Goal: Check status: Check status

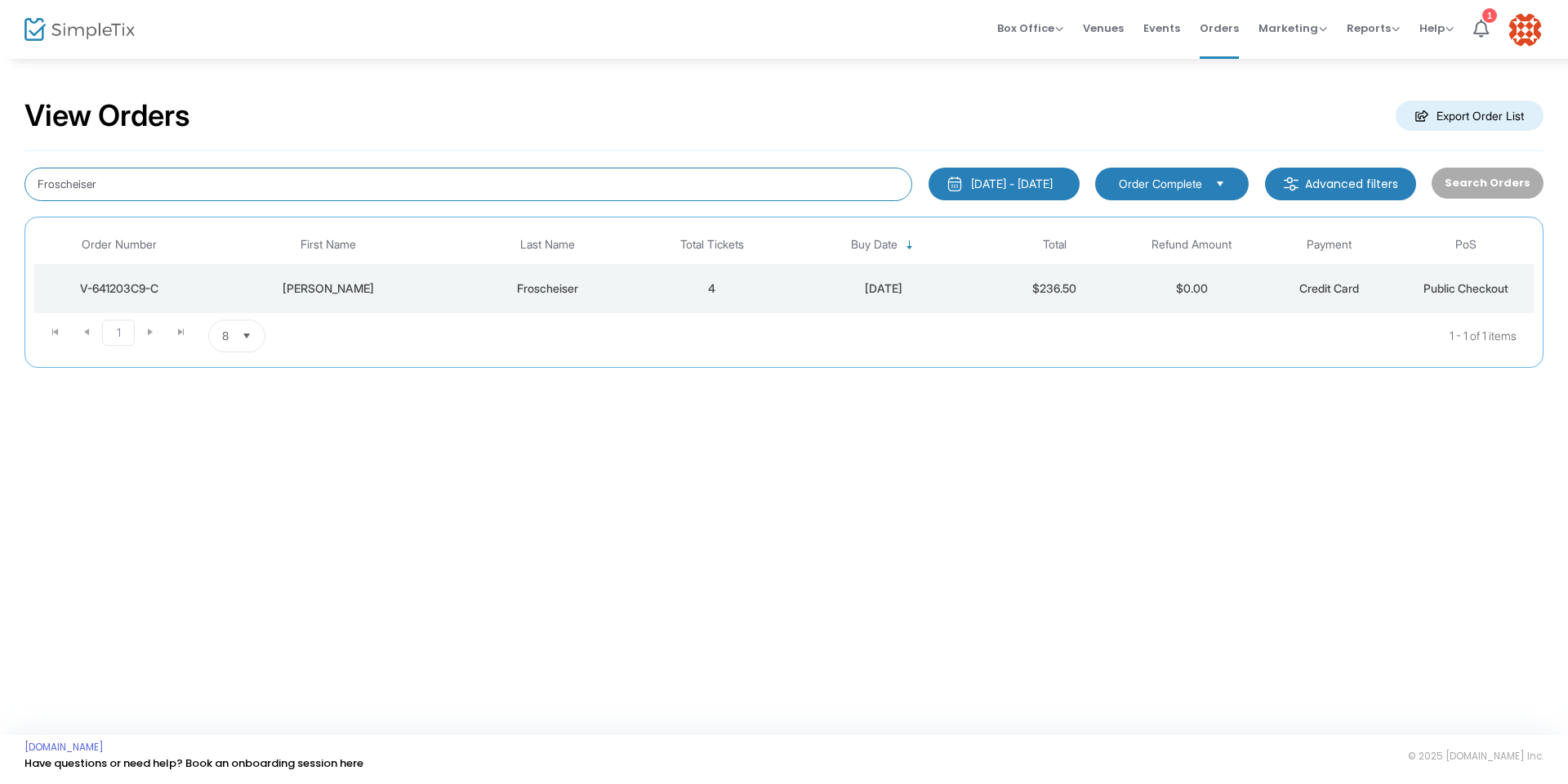
drag, startPoint x: 154, startPoint y: 190, endPoint x: 0, endPoint y: 166, distance: 155.9
click at [0, 166] on div "View Orders Export Order List Froscheiser [DATE] - [DATE] Last 30 Days [DATE] […" at bounding box center [784, 240] width 1568 height 367
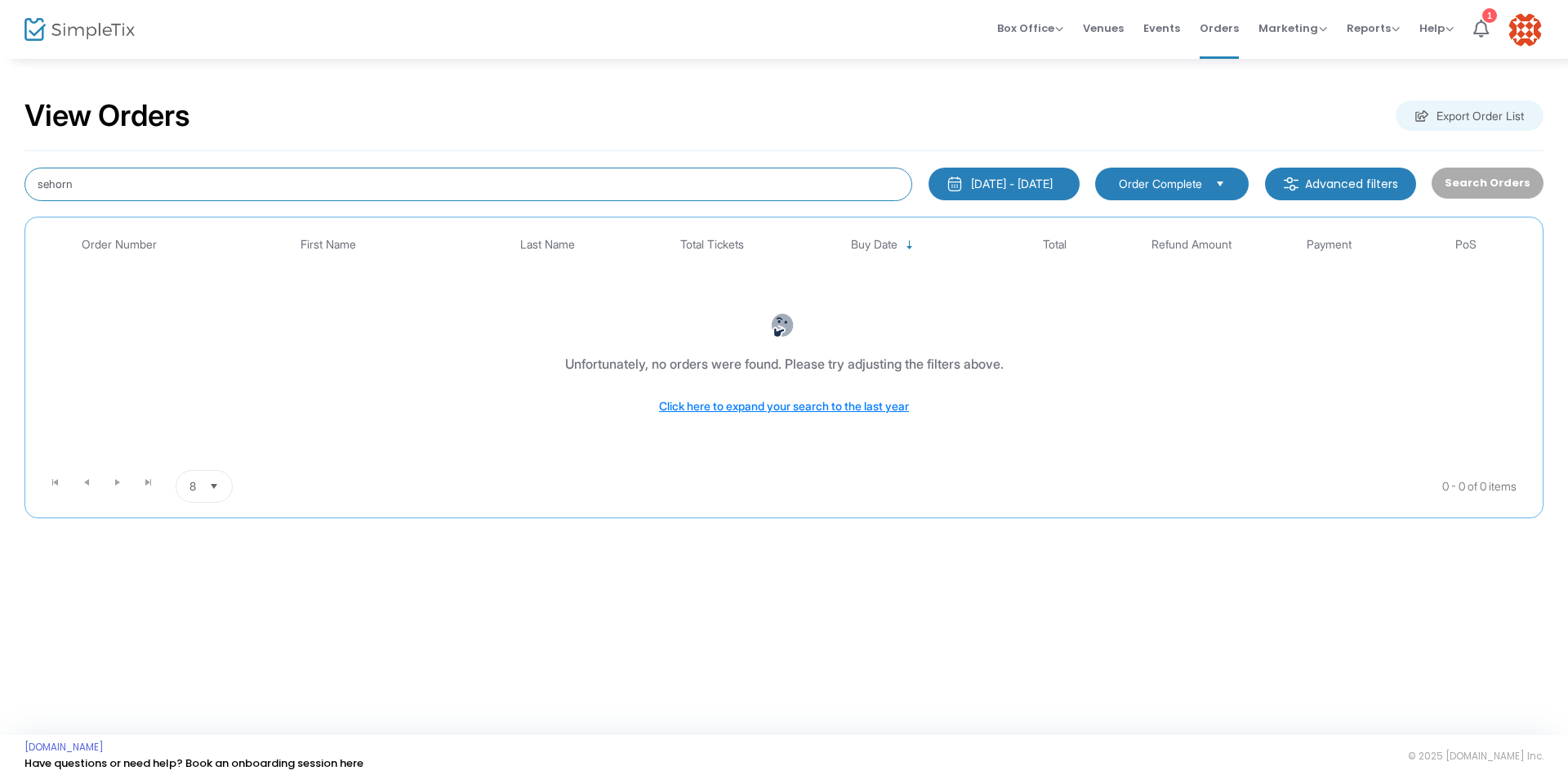
drag, startPoint x: 92, startPoint y: 196, endPoint x: 0, endPoint y: 198, distance: 92.0
click at [0, 198] on div "View Orders Export Order List sehorn 7/15/2025 - 8/14/2025 Last 30 Days Today Y…" at bounding box center [784, 316] width 1568 height 518
click at [158, 202] on div "vaunda sehorn 7/15/2025 - 8/14/2025 Last 30 Days Today Yesterday This week This…" at bounding box center [784, 334] width 1520 height 367
click at [132, 173] on input "vaunda sehorn" at bounding box center [468, 184] width 888 height 34
type input "v"
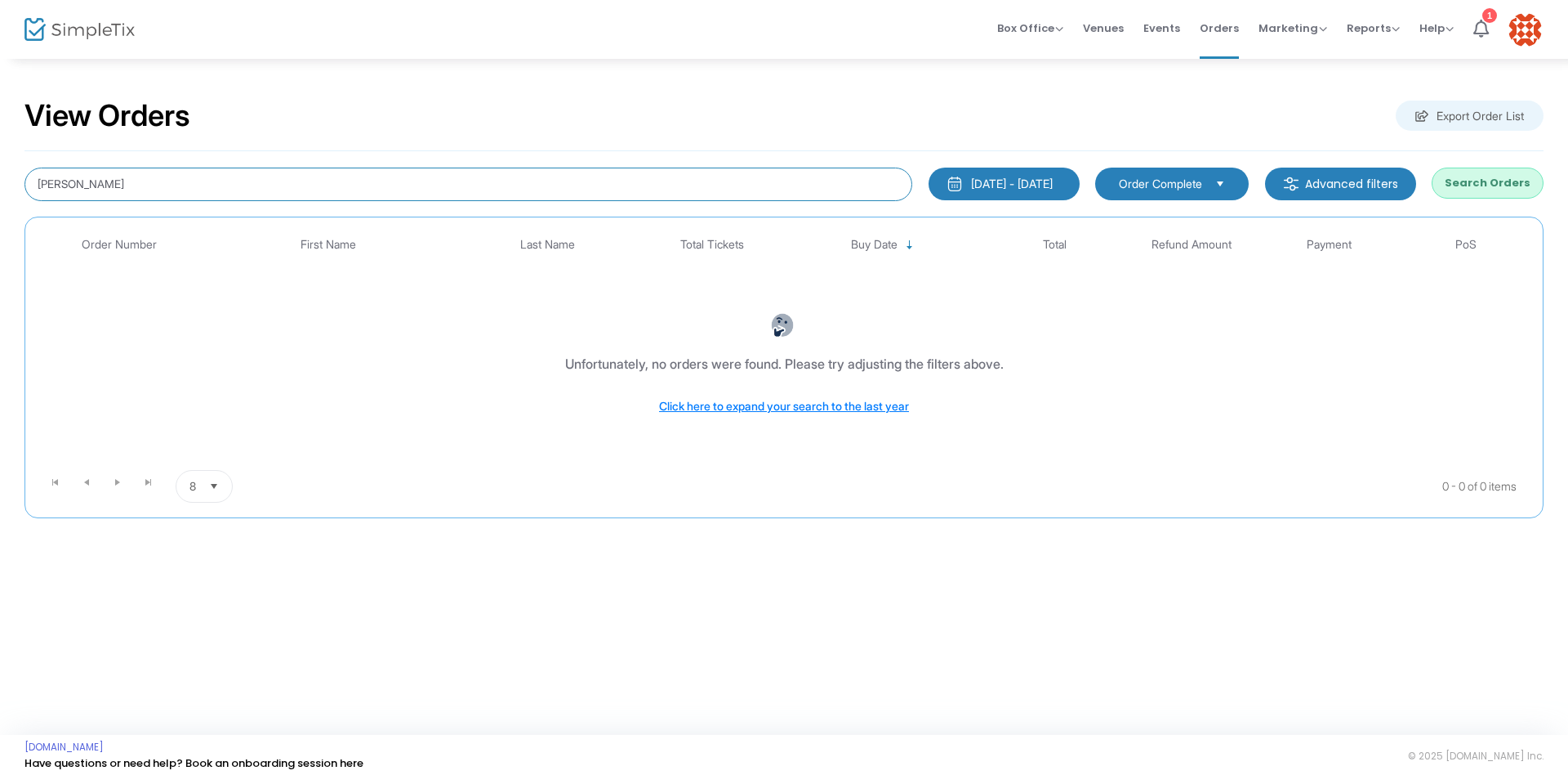
type input "[PERSON_NAME]"
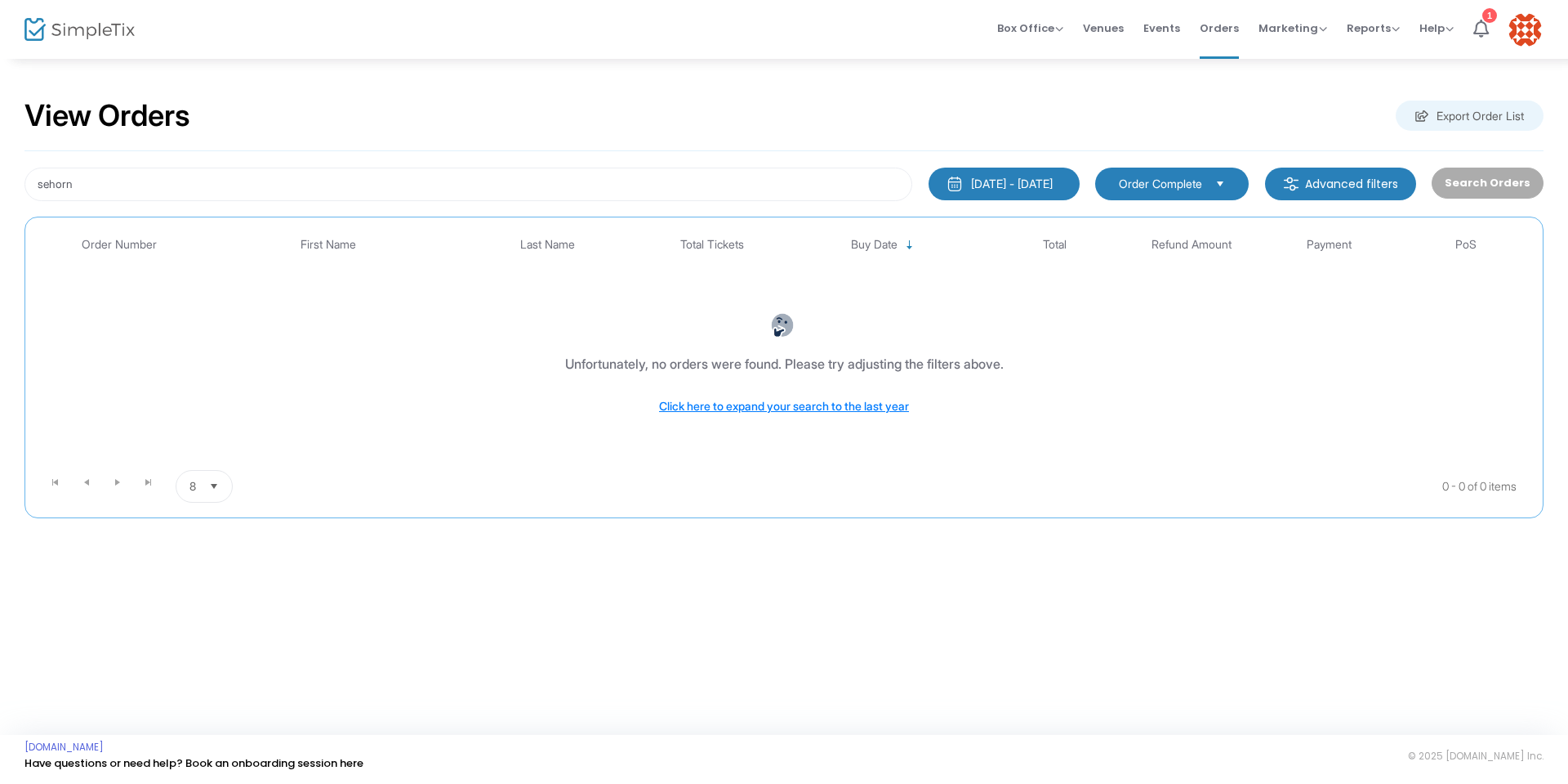
click at [941, 187] on button "[DATE] - [DATE]" at bounding box center [1004, 184] width 151 height 33
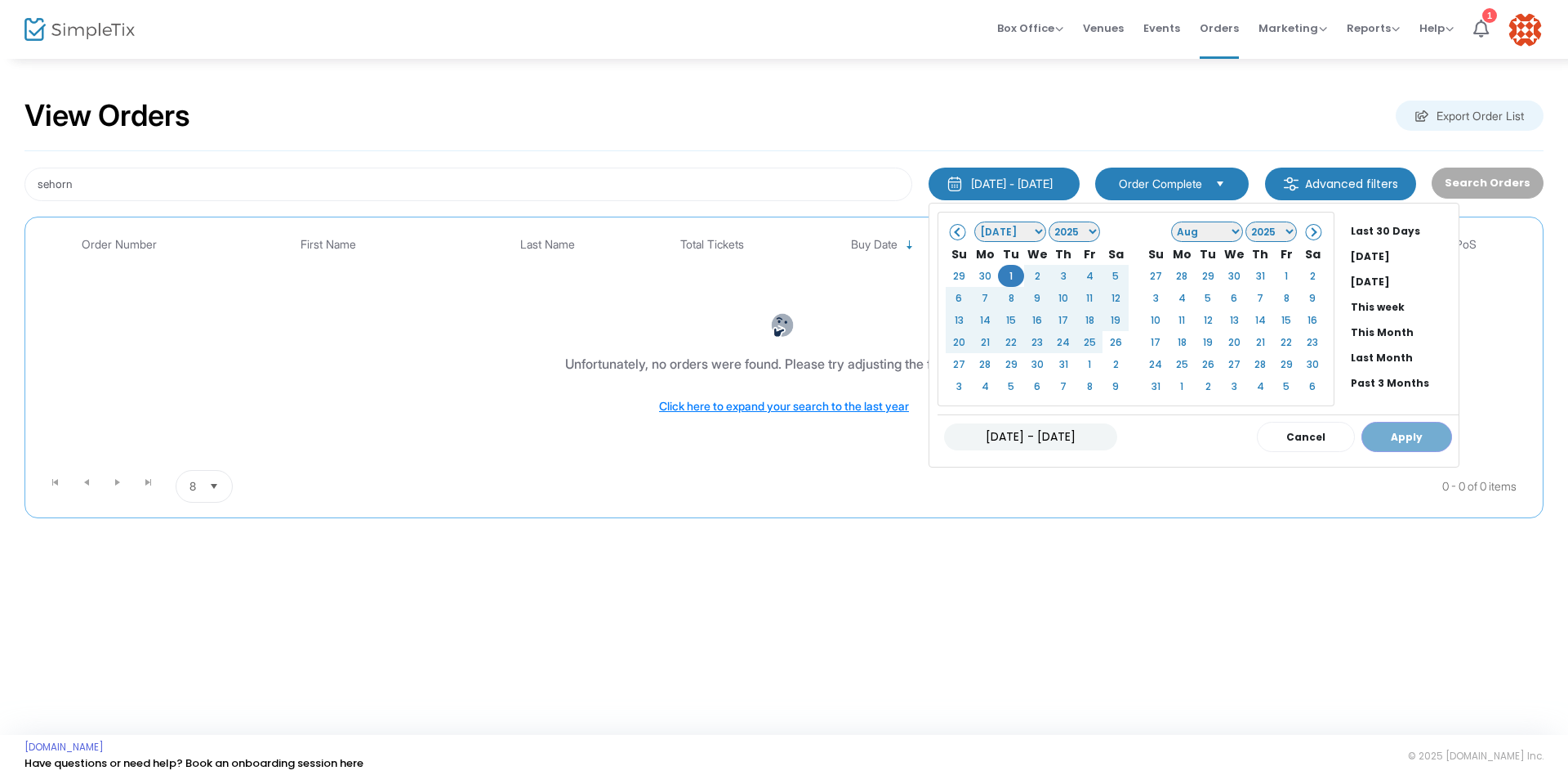
click at [1385, 439] on div "07/15/2025 - 08/14/2025 Cancel Apply" at bounding box center [1198, 437] width 521 height 45
click at [1386, 441] on div "[DATE] - [DATE] Cancel Apply" at bounding box center [1198, 437] width 521 height 45
click at [1375, 445] on div "[DATE] - [DATE] Cancel Apply" at bounding box center [1198, 437] width 521 height 45
click at [1293, 441] on button "Cancel" at bounding box center [1306, 436] width 98 height 30
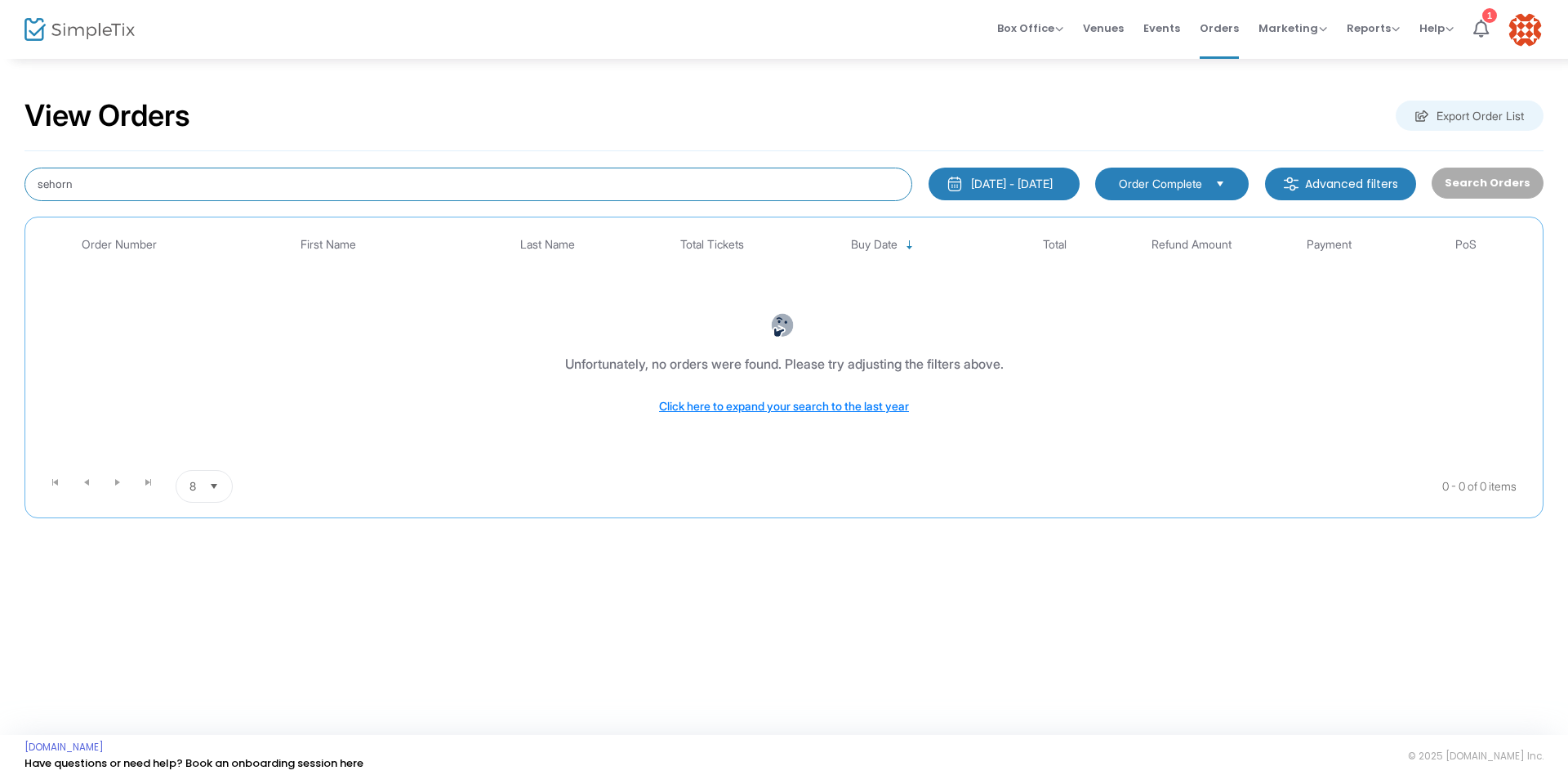
drag, startPoint x: 90, startPoint y: 187, endPoint x: 0, endPoint y: 185, distance: 90.0
click at [0, 185] on div "View Orders Export Order List sehorn 7/15/2025 - 8/14/2025 Last 30 Days Today Y…" at bounding box center [784, 316] width 1568 height 518
click at [1222, 28] on span "Orders" at bounding box center [1219, 28] width 39 height 42
click at [1221, 186] on span "Select" at bounding box center [1220, 183] width 27 height 27
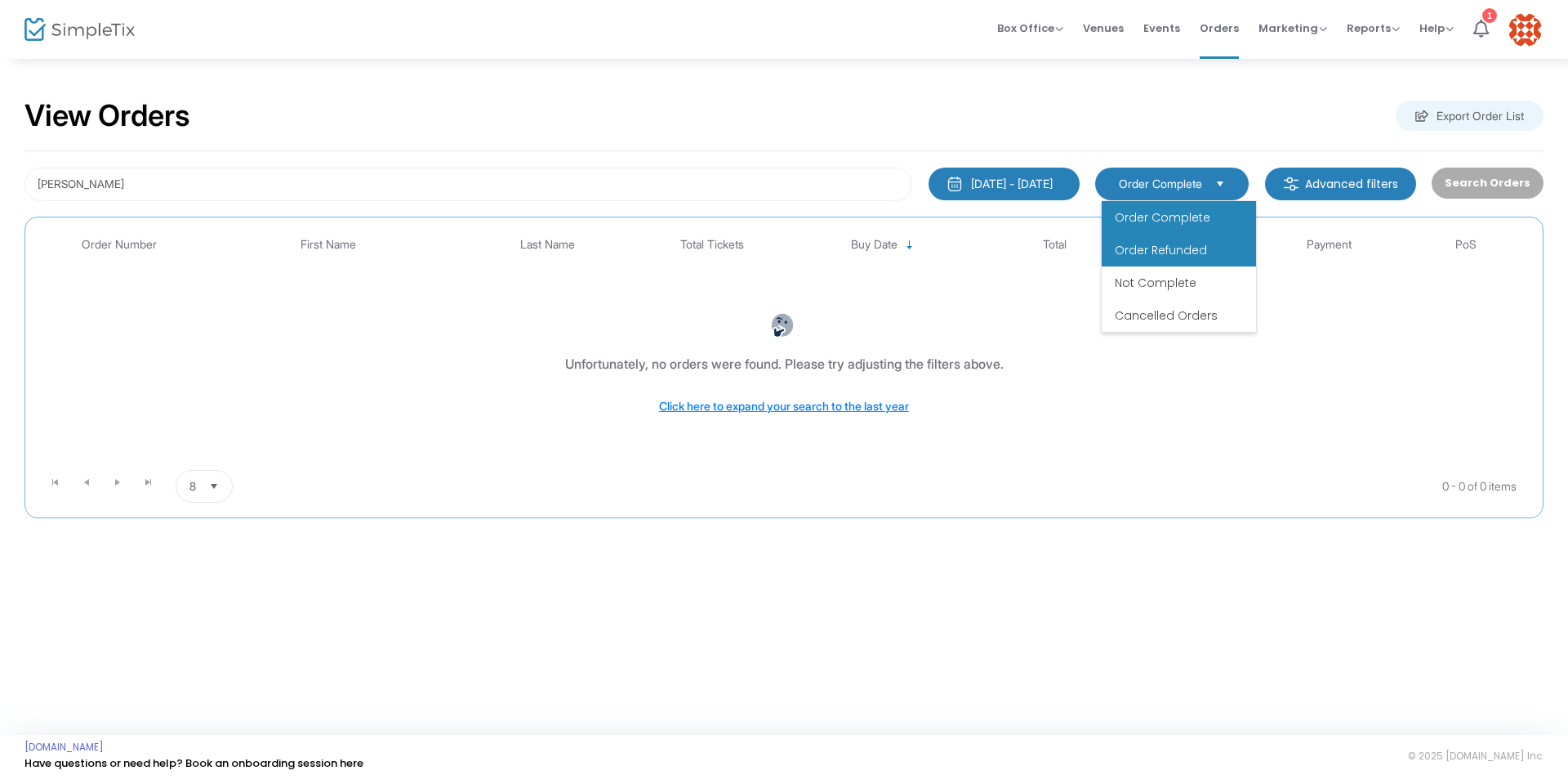
click at [1190, 254] on span "Order Refunded" at bounding box center [1160, 250] width 92 height 16
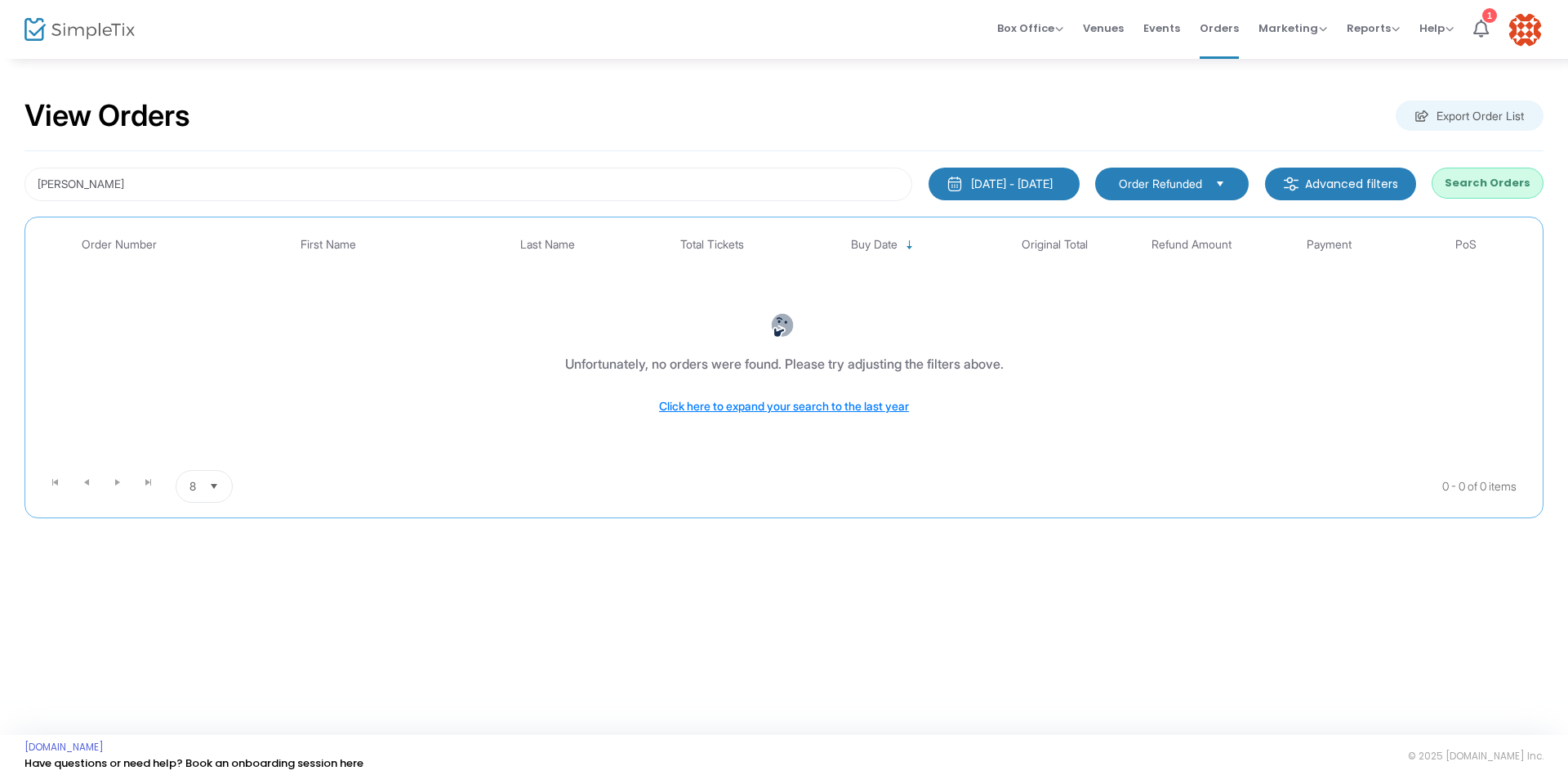
click at [1509, 190] on button "Search Orders" at bounding box center [1488, 183] width 112 height 31
click at [971, 181] on div "[DATE] - [DATE]" at bounding box center [1012, 183] width 81 height 16
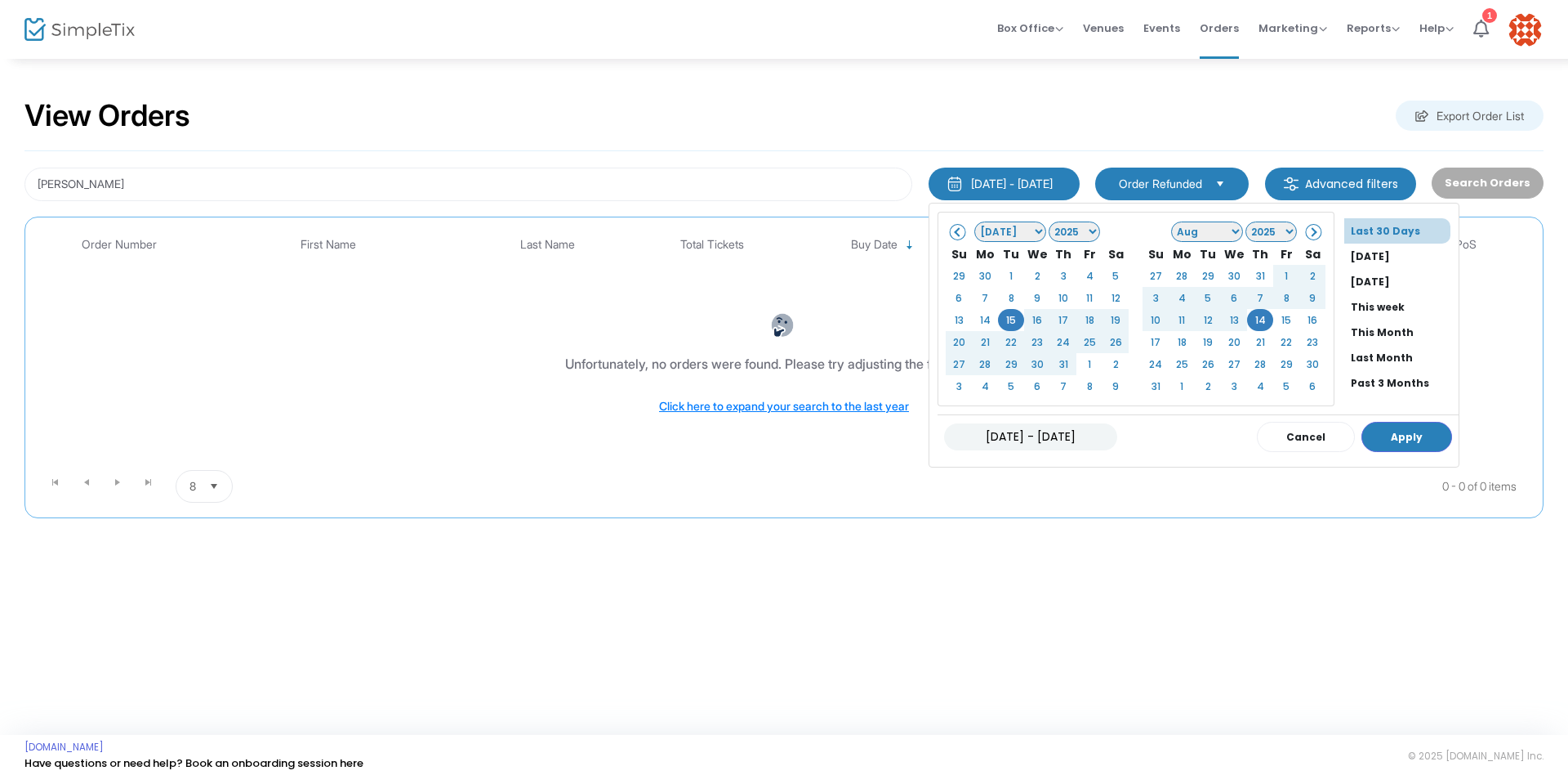
click at [1210, 232] on select "Jan Feb Mar Apr May Jun Jul Aug Sep Oct Nov Dec" at bounding box center [1207, 232] width 72 height 20
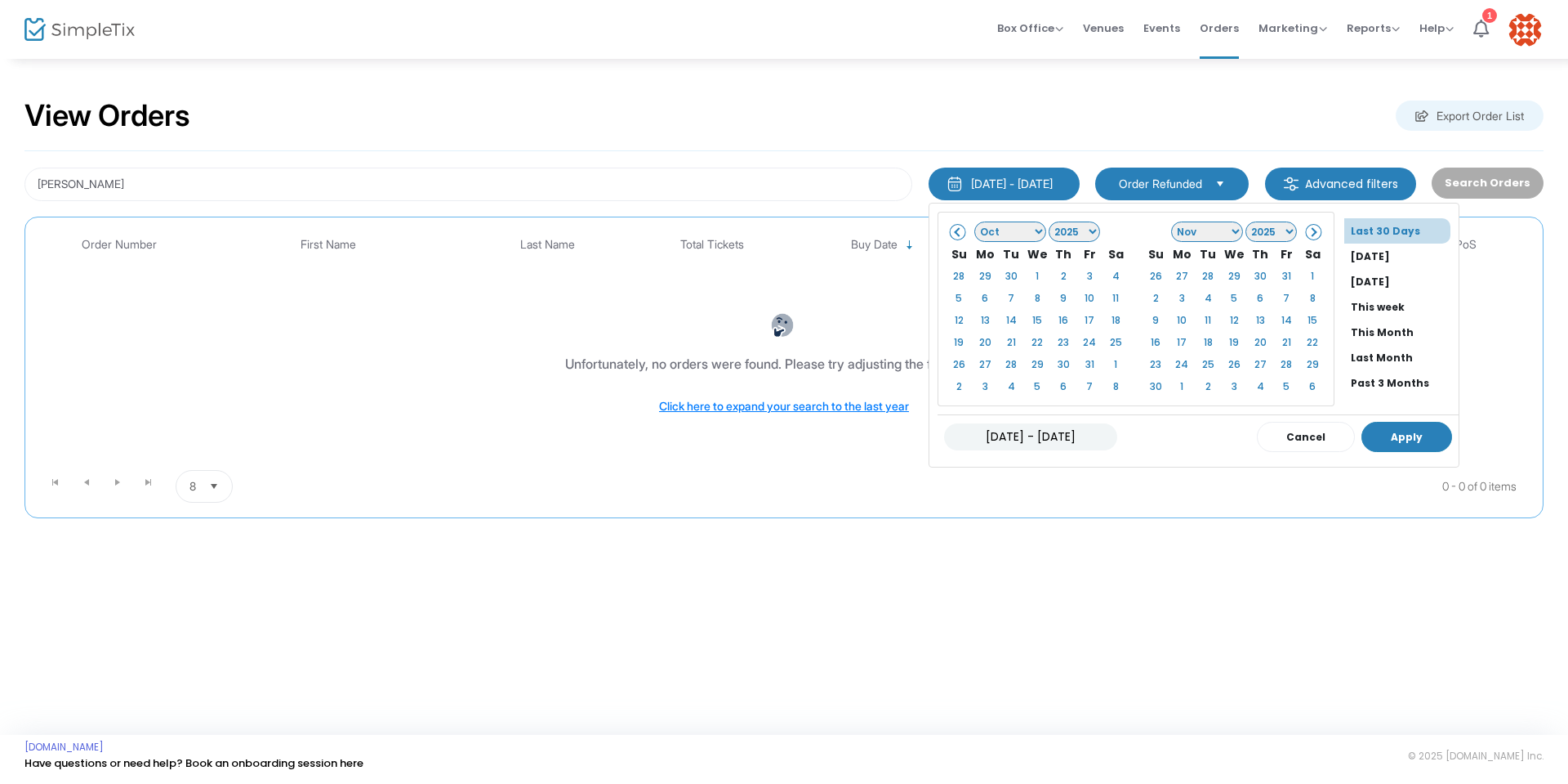
click at [1404, 430] on button "Apply" at bounding box center [1407, 436] width 91 height 30
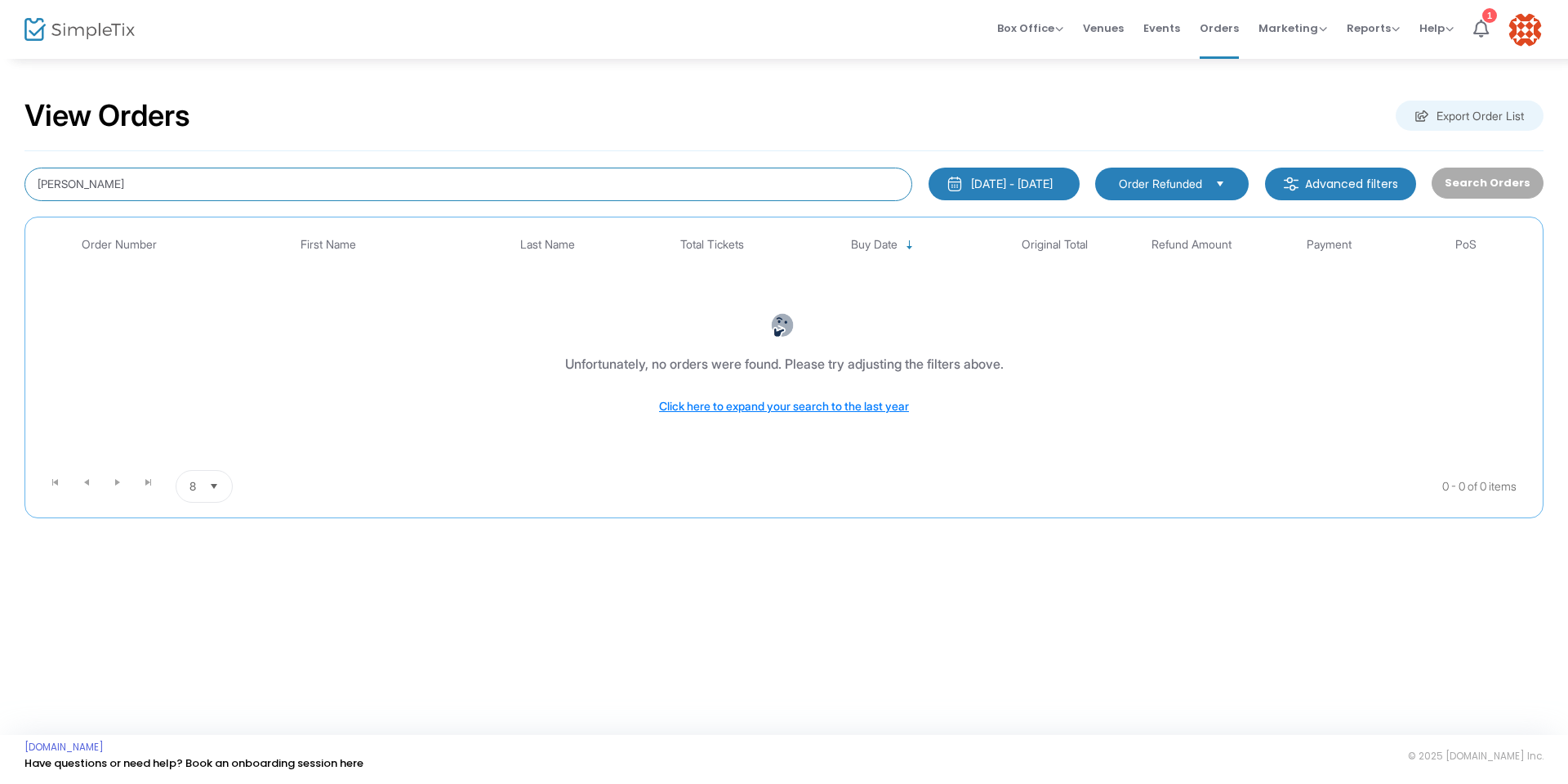
drag, startPoint x: 62, startPoint y: 172, endPoint x: 117, endPoint y: 194, distance: 59.2
click at [117, 194] on input "[PERSON_NAME]" at bounding box center [468, 184] width 888 height 34
click at [178, 185] on input "[PERSON_NAME]" at bounding box center [468, 184] width 888 height 34
type input "v"
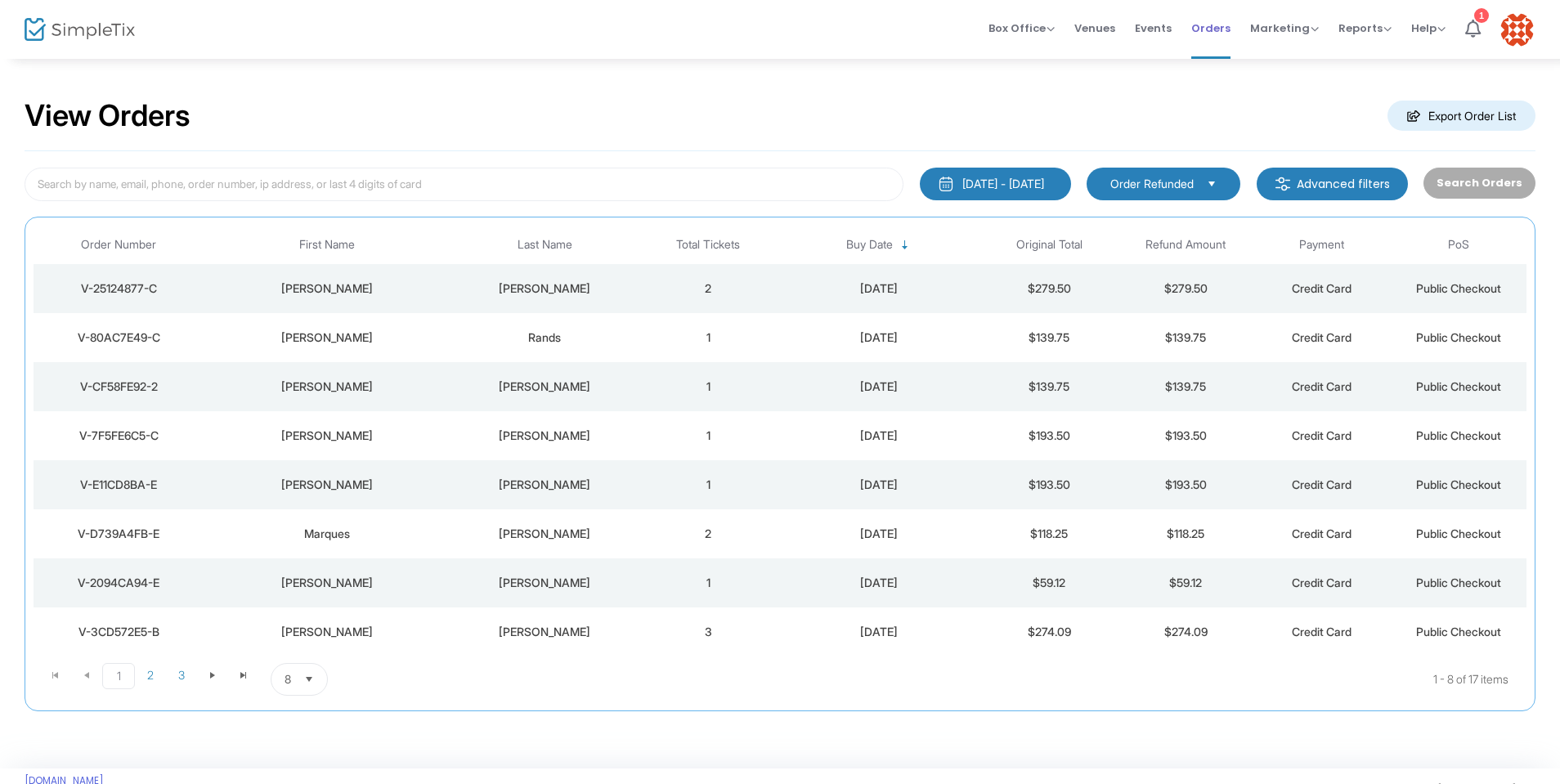
click at [1217, 28] on span "Orders" at bounding box center [1211, 28] width 39 height 42
click at [165, 189] on input at bounding box center [463, 184] width 879 height 34
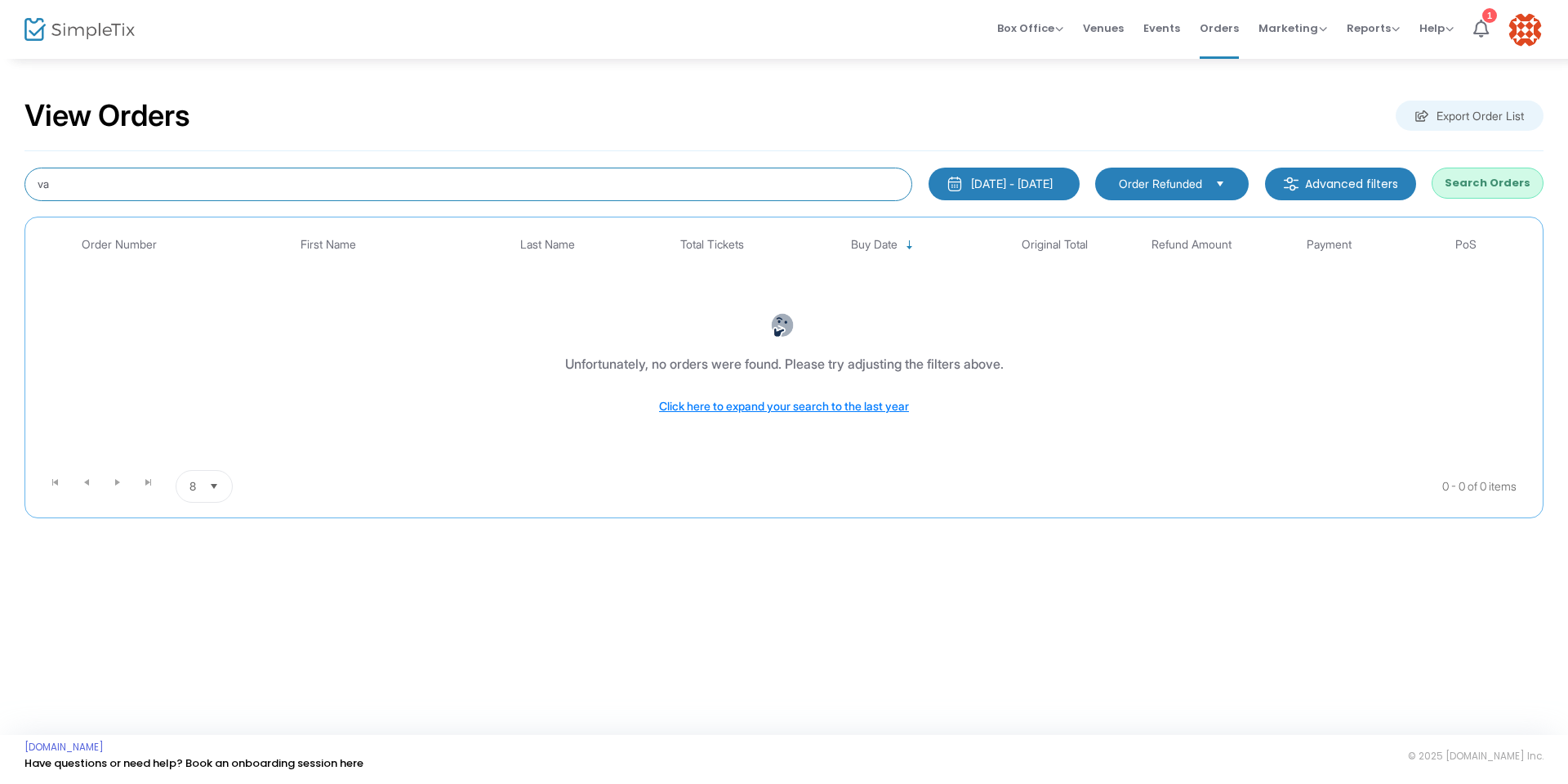
type input "v"
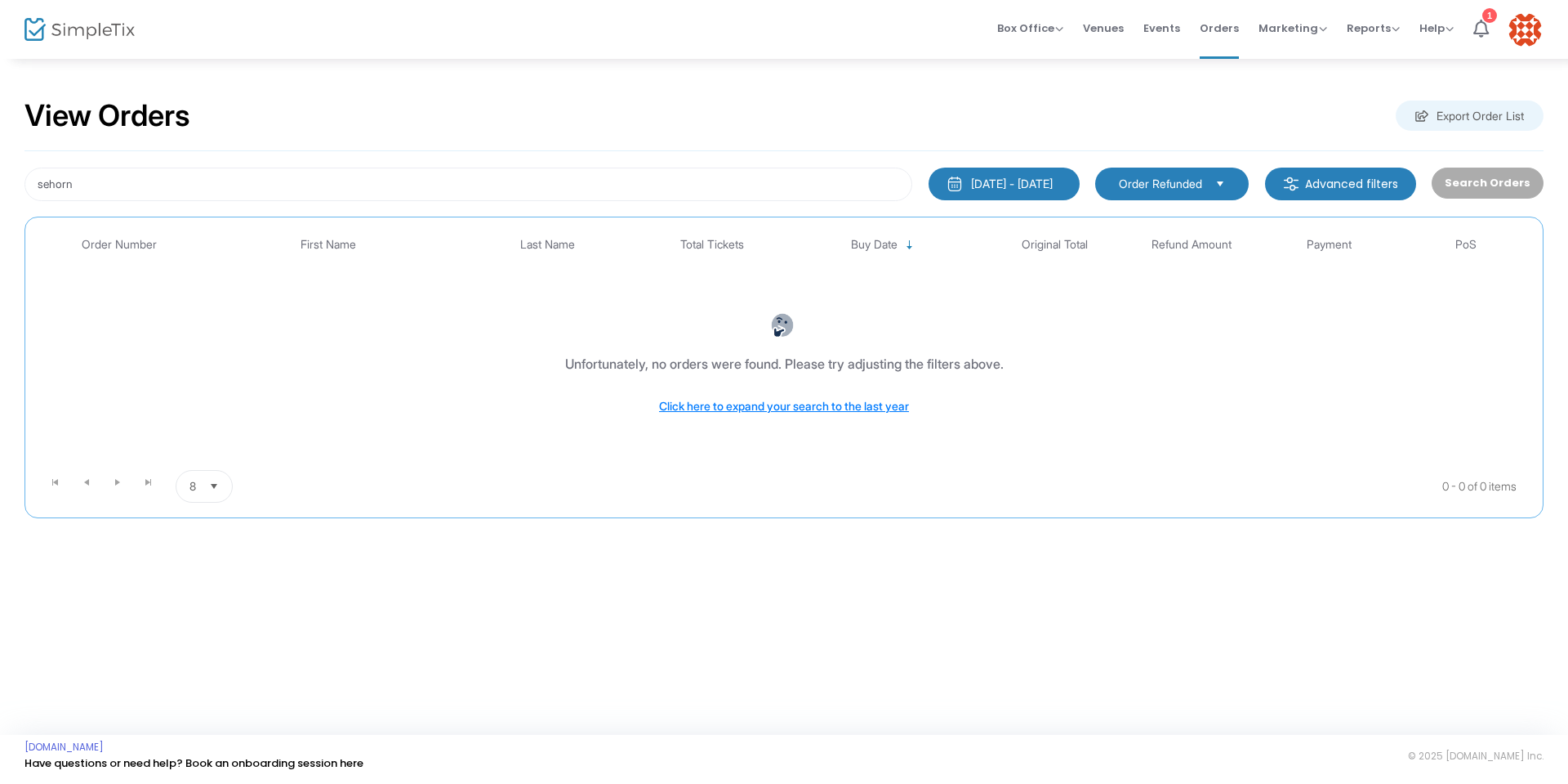
click at [971, 186] on div "[DATE] - [DATE]" at bounding box center [1012, 183] width 81 height 16
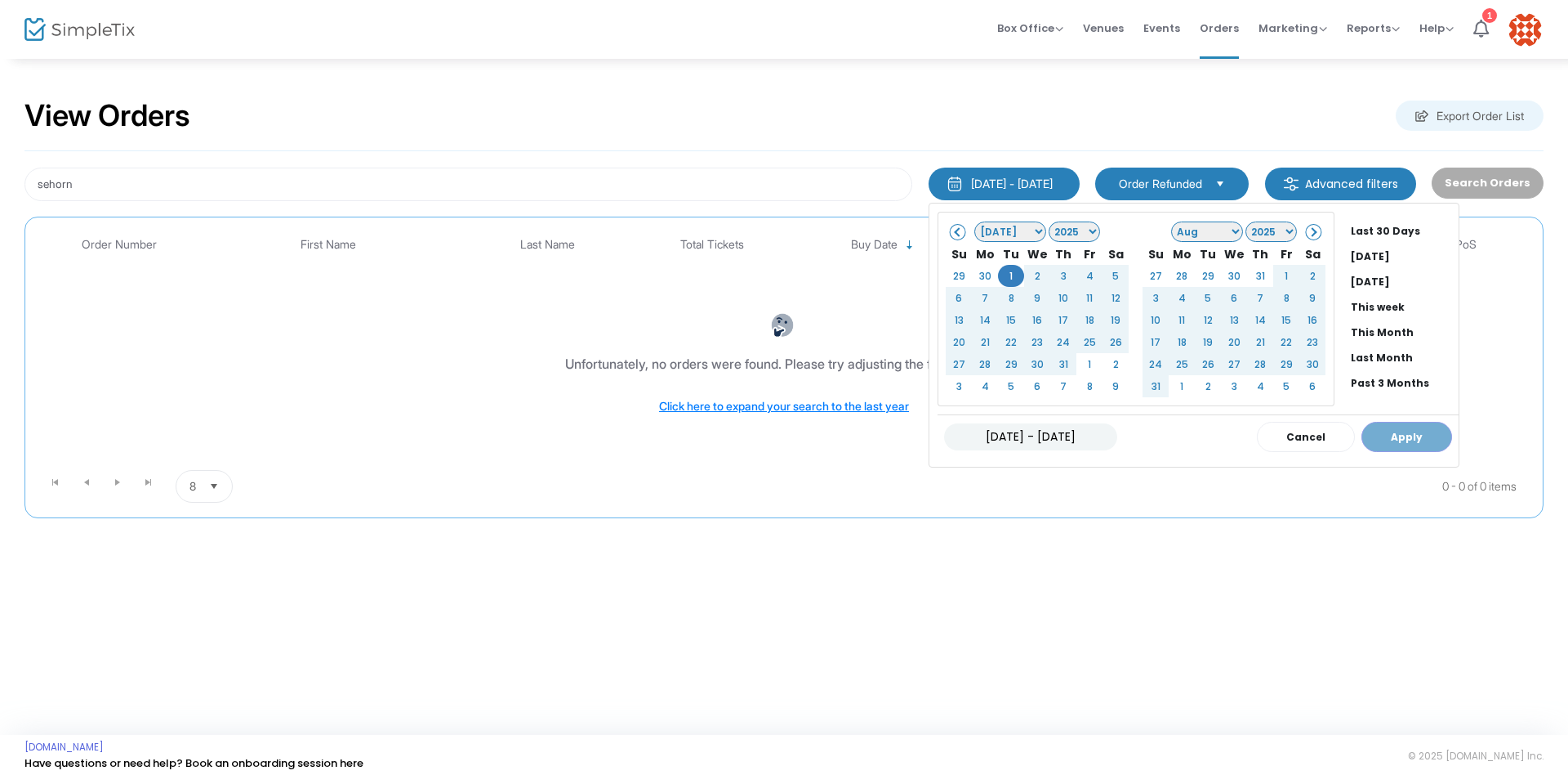
click at [1374, 446] on div "[DATE] - [DATE] Cancel Apply" at bounding box center [1198, 437] width 521 height 45
click at [1364, 380] on li "Past 3 Months" at bounding box center [1401, 383] width 114 height 25
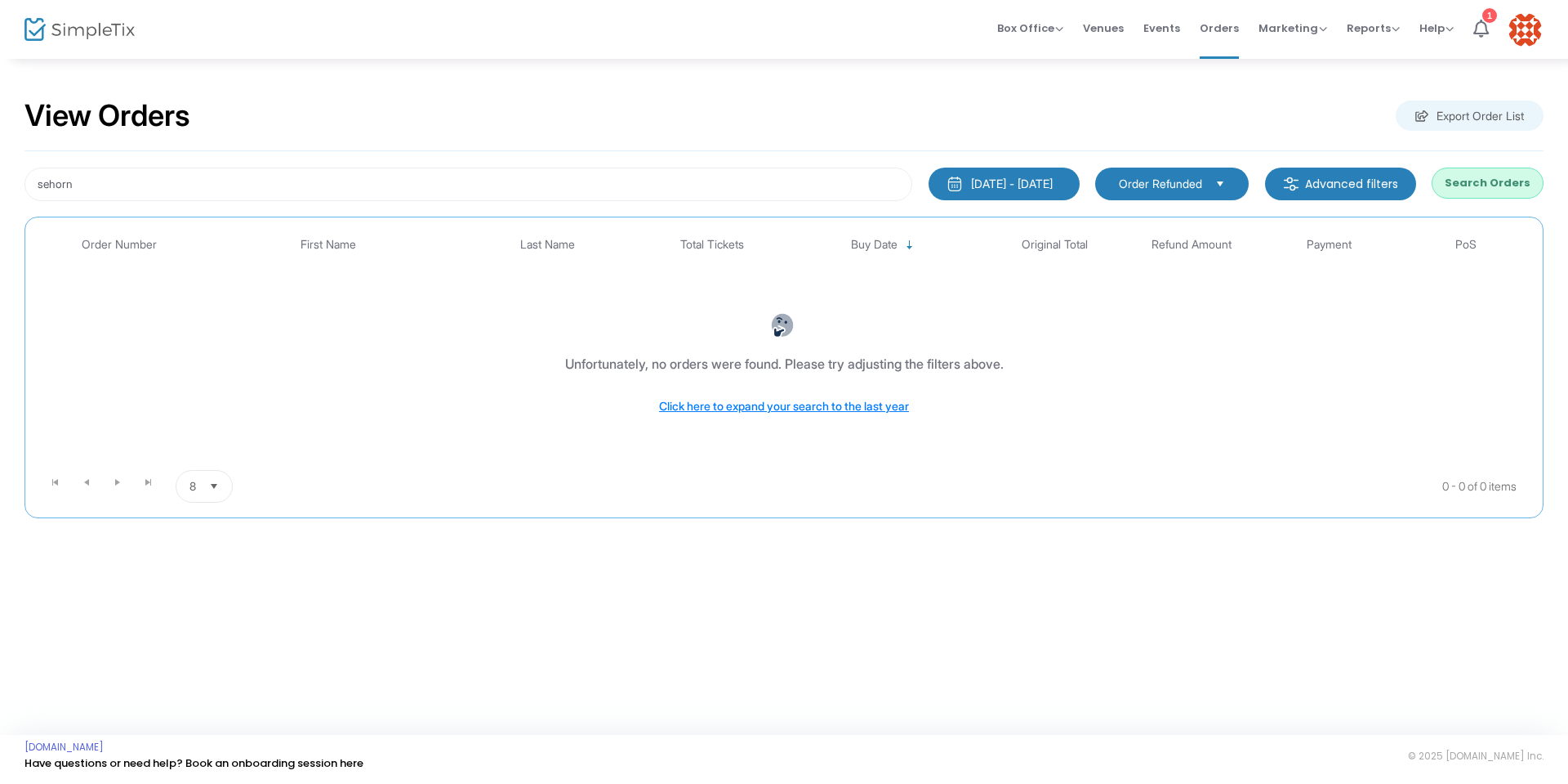
click at [1477, 182] on button "Search Orders" at bounding box center [1488, 183] width 112 height 31
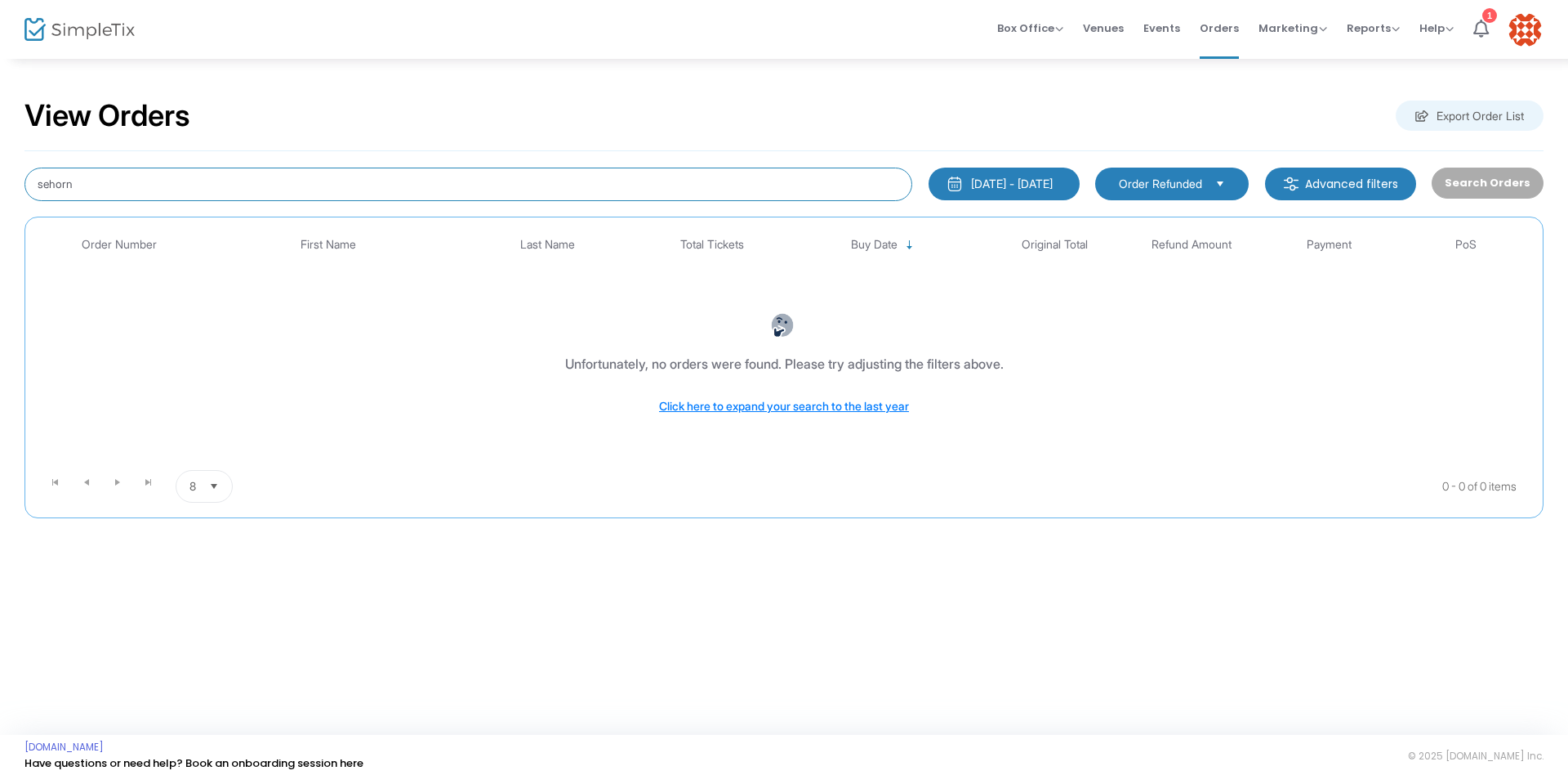
drag, startPoint x: 94, startPoint y: 180, endPoint x: 0, endPoint y: 170, distance: 94.5
click at [0, 170] on div "View Orders Export Order List sehorn [DATE] - [DATE] Last 30 Days [DATE] [DATE]…" at bounding box center [784, 316] width 1568 height 518
click at [1230, 182] on span "Select" at bounding box center [1220, 183] width 27 height 27
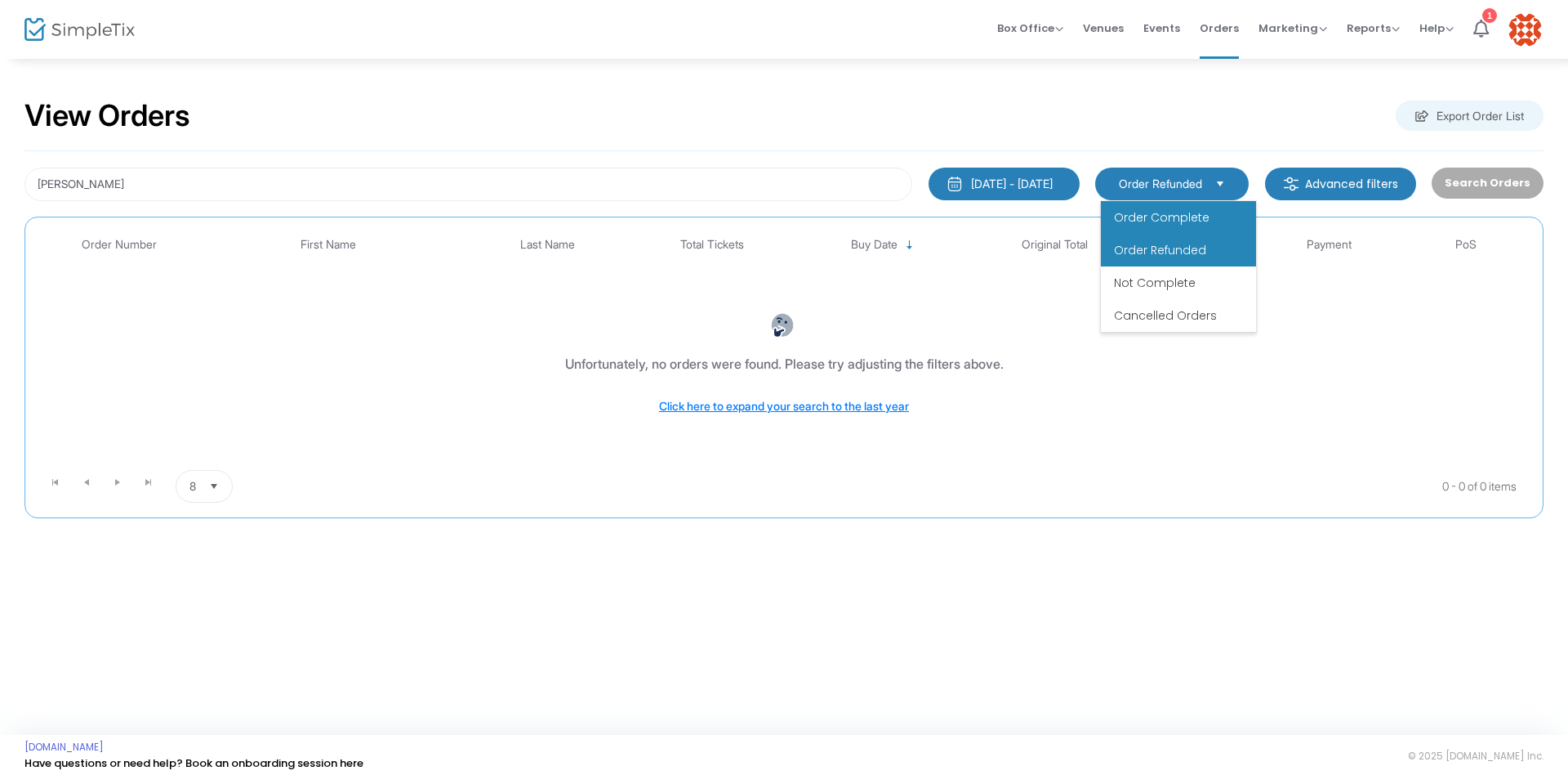
click at [1185, 209] on span "Order Complete" at bounding box center [1161, 217] width 96 height 16
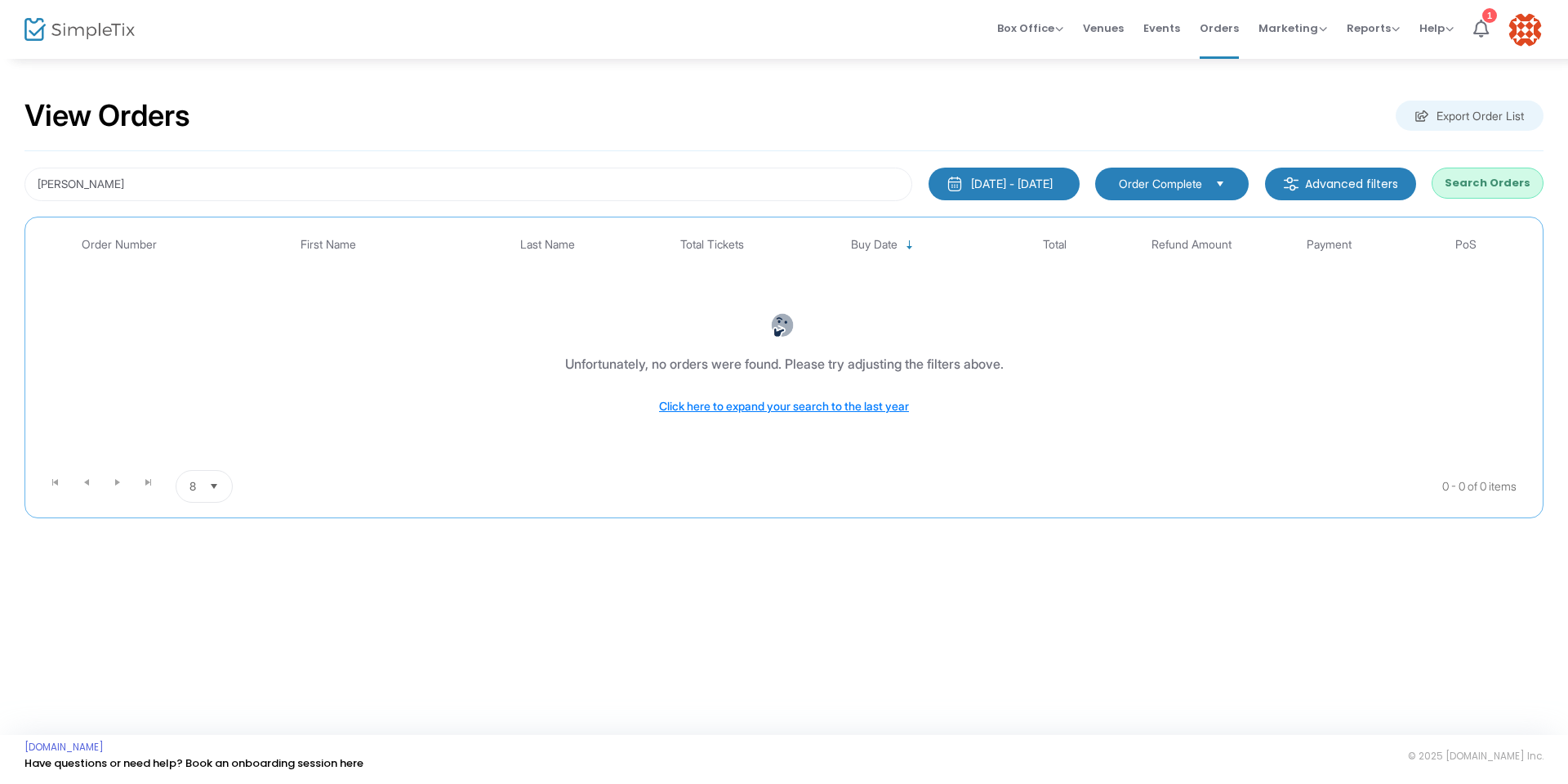
click at [1491, 183] on button "Search Orders" at bounding box center [1488, 183] width 112 height 31
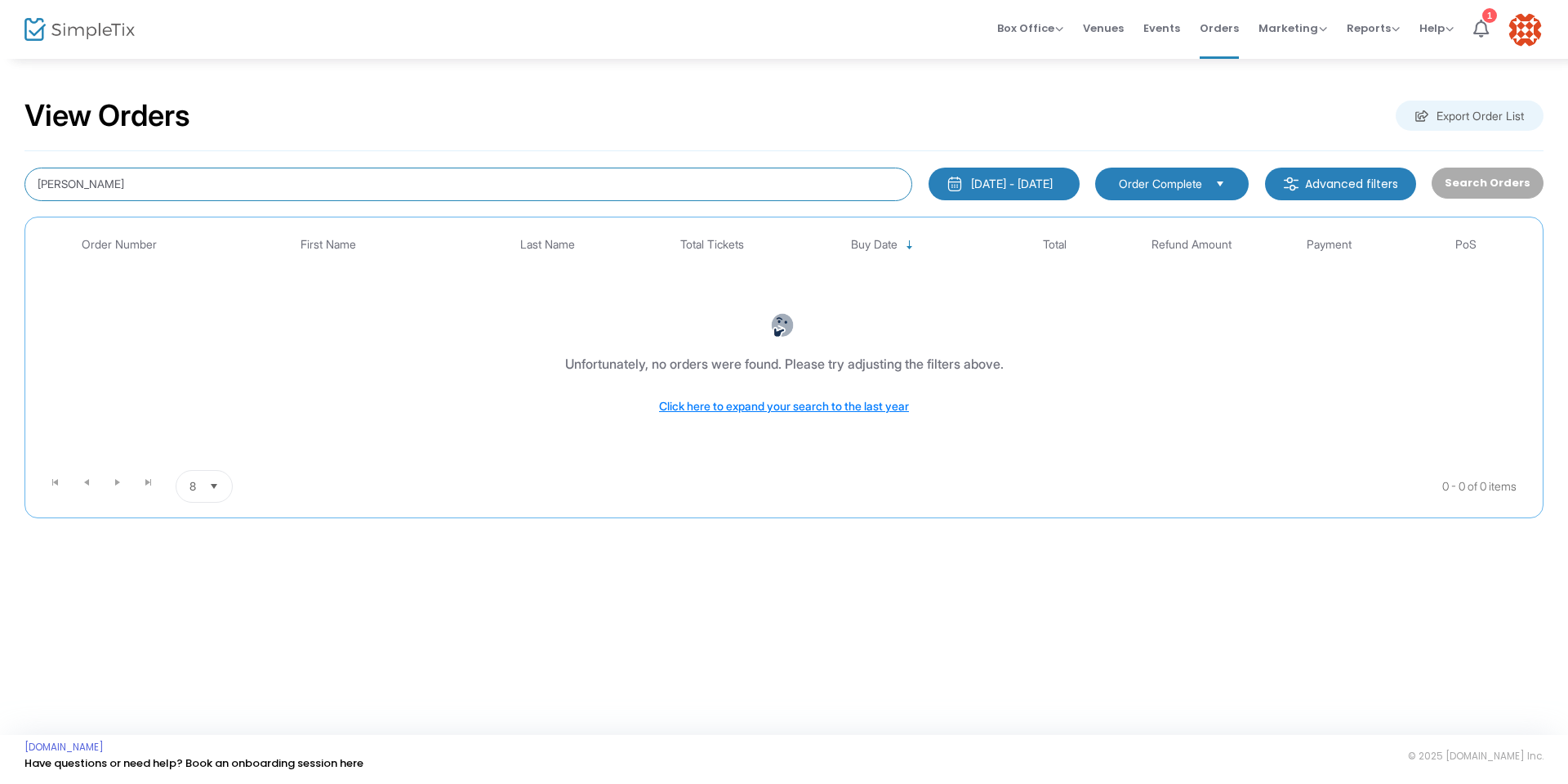
drag, startPoint x: 108, startPoint y: 181, endPoint x: 38, endPoint y: 189, distance: 70.5
click at [38, 189] on input "[PERSON_NAME]" at bounding box center [468, 184] width 888 height 34
type input "sehorn"
click at [1184, 188] on span "Order Complete" at bounding box center [1160, 183] width 83 height 16
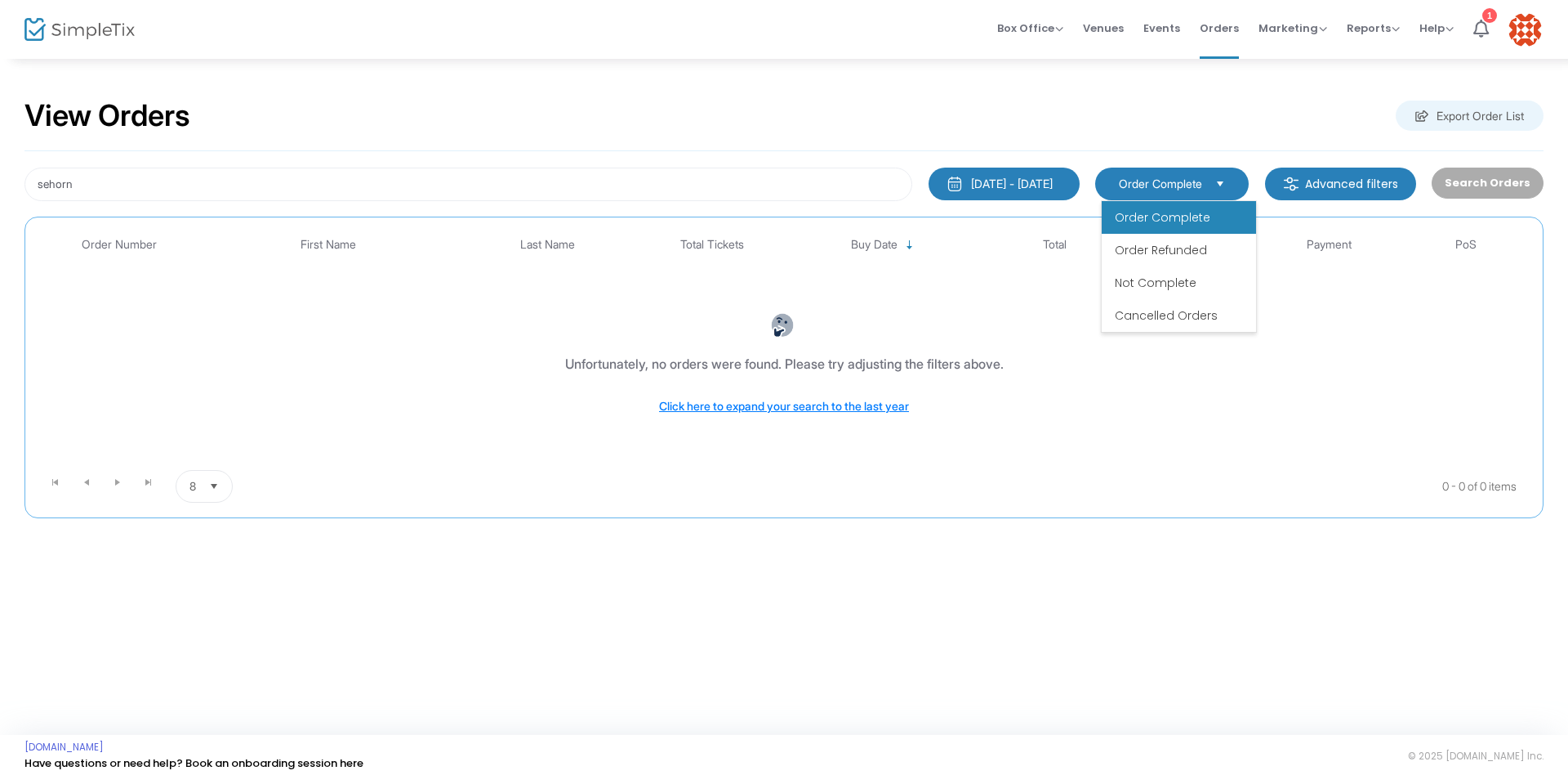
click at [1185, 225] on span "Order Complete" at bounding box center [1162, 217] width 96 height 16
